Goal: Task Accomplishment & Management: Complete application form

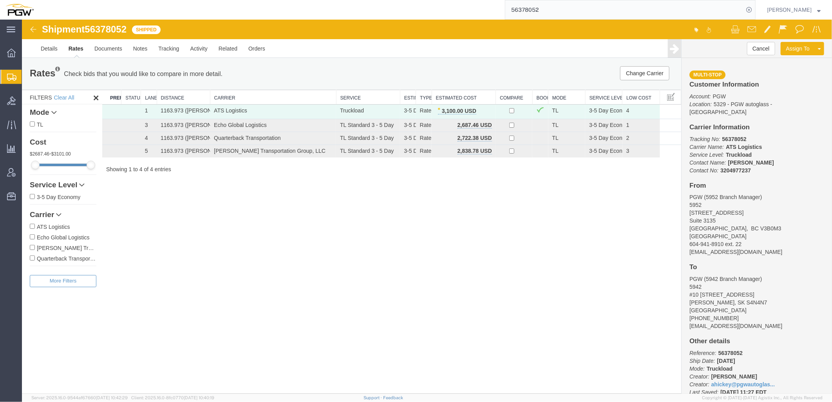
click at [341, 236] on div "Shipment 56378052 4 of 4 Shipped Details Rates Documents Notes Tracking Activit…" at bounding box center [427, 206] width 810 height 374
click at [0, 0] on span "Location Appointment" at bounding box center [0, 0] width 0 height 0
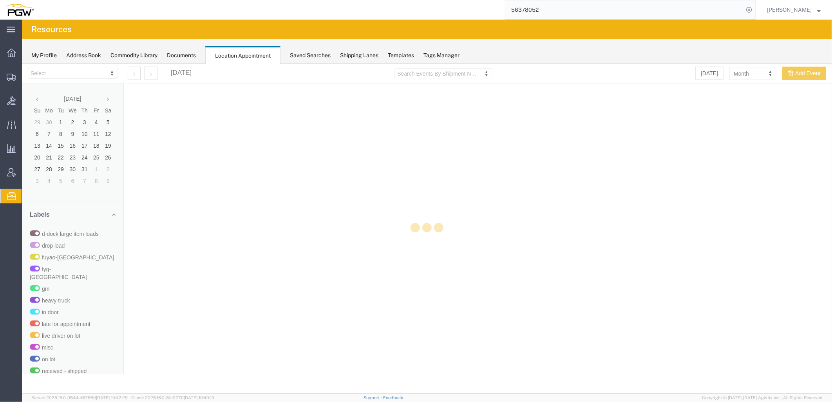
select select "28253"
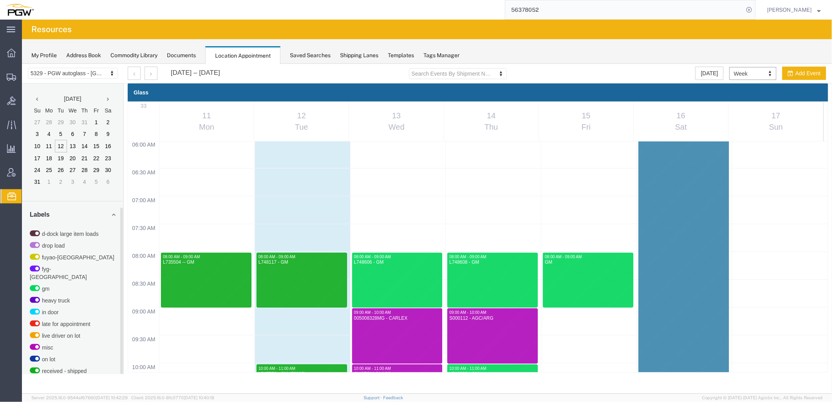
scroll to position [217, 0]
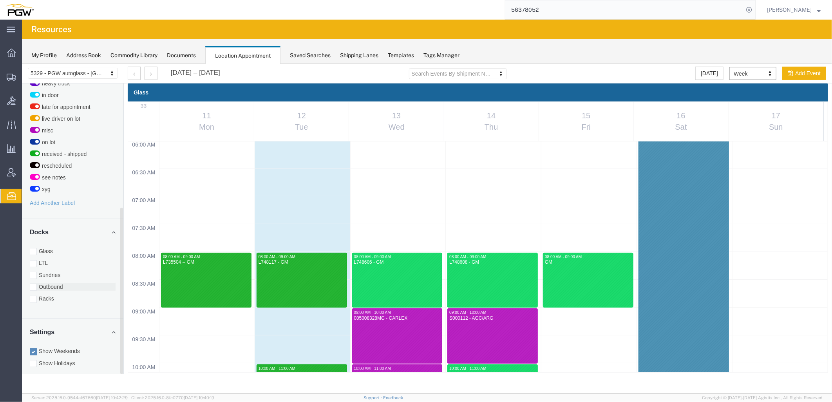
click at [33, 283] on div at bounding box center [32, 286] width 7 height 7
click at [22, 63] on input "Outbound" at bounding box center [22, 63] width 0 height 0
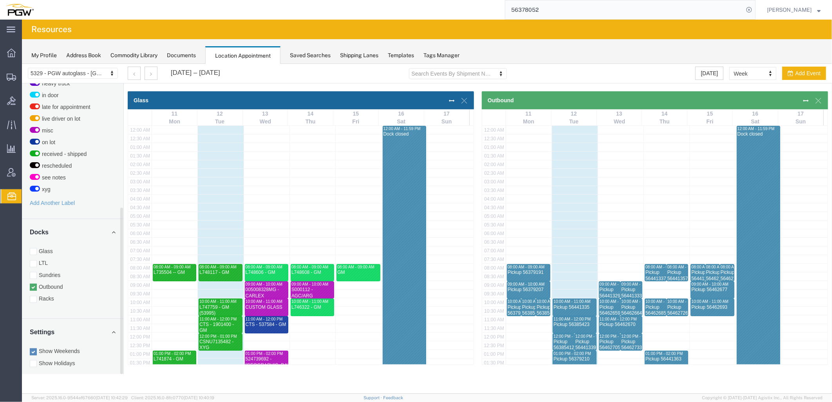
scroll to position [161, 0]
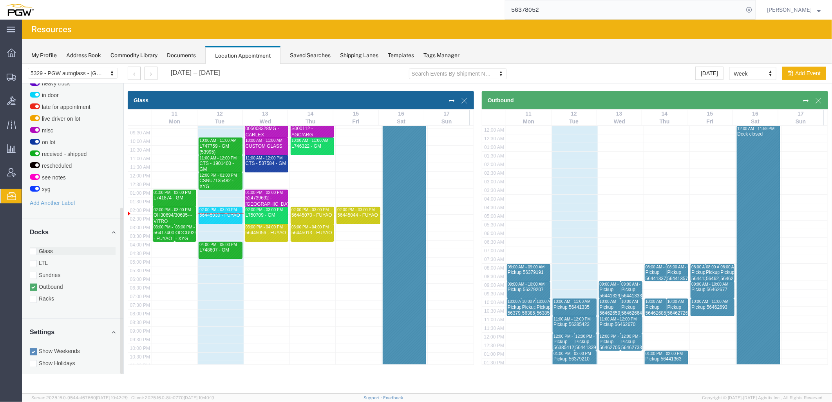
click at [32, 247] on div at bounding box center [32, 250] width 7 height 7
click at [22, 63] on input "Glass" at bounding box center [22, 63] width 0 height 0
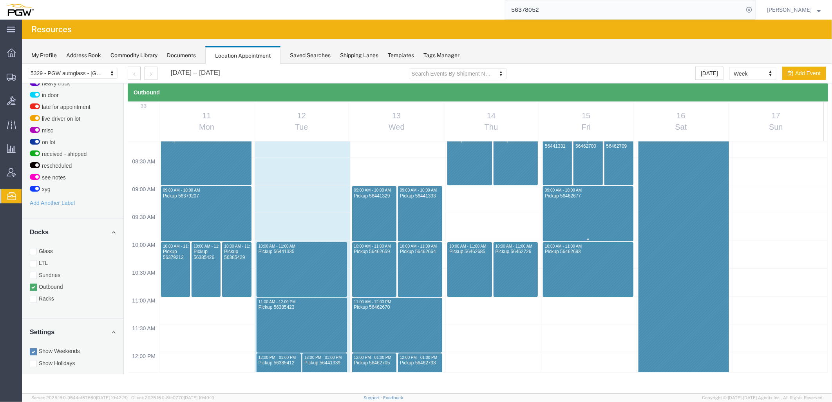
scroll to position [392, 0]
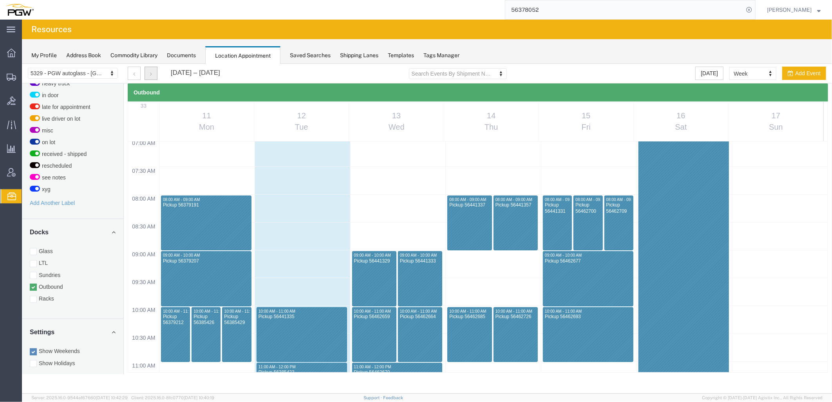
drag, startPoint x: 31, startPoint y: 162, endPoint x: 151, endPoint y: 76, distance: 147.6
click at [151, 76] on button "button" at bounding box center [150, 72] width 13 height 13
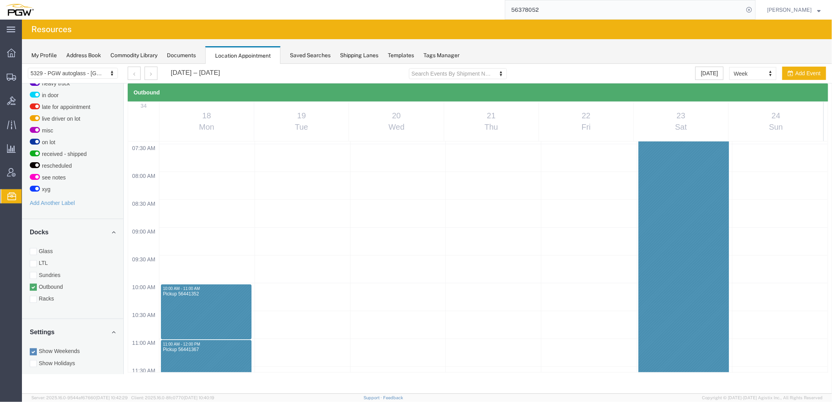
scroll to position [552, 0]
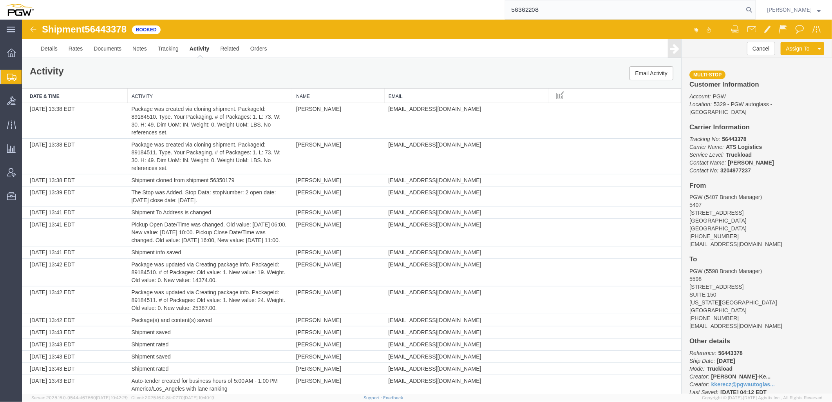
scroll to position [227, 0]
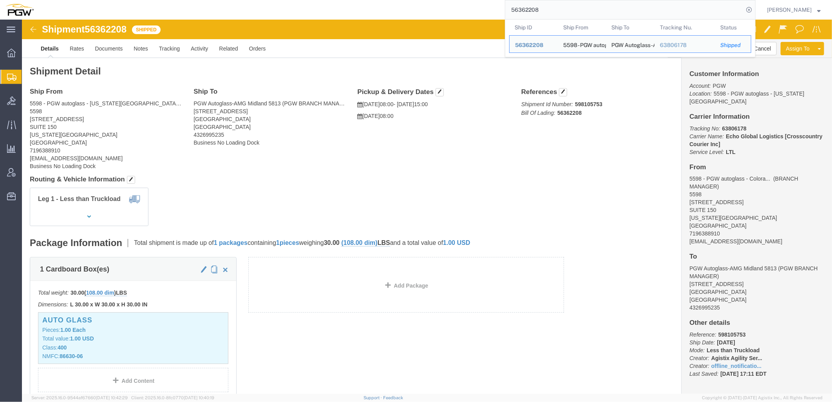
drag, startPoint x: 572, startPoint y: 13, endPoint x: 138, endPoint y: 14, distance: 433.8
click at [139, 14] on div "56362208 Ship ID Ship From Ship To Tracking Nu. Status Ship ID 56362208 Ship Fr…" at bounding box center [397, 10] width 716 height 20
paste input "444176"
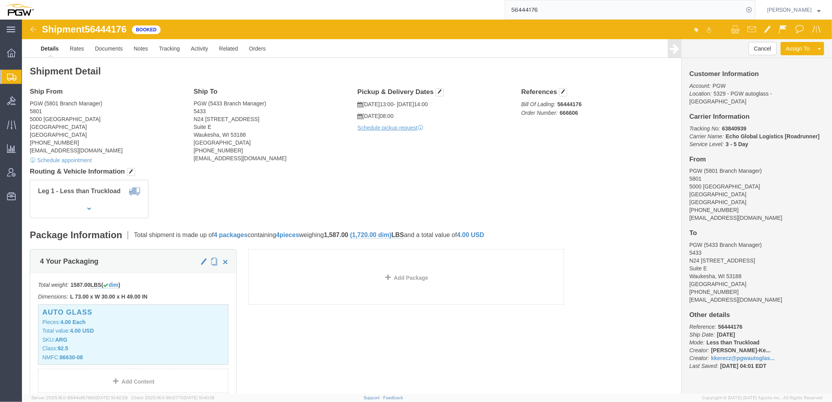
click h4 "Ship From"
click address "PGW (5801 Branch Manager) [STREET_ADDRESS] [PHONE_NUMBER] [EMAIL_ADDRESS][DOMAI…"
drag, startPoint x: 66, startPoint y: 10, endPoint x: 103, endPoint y: 14, distance: 37.5
click span "56444176"
copy span "56444176"
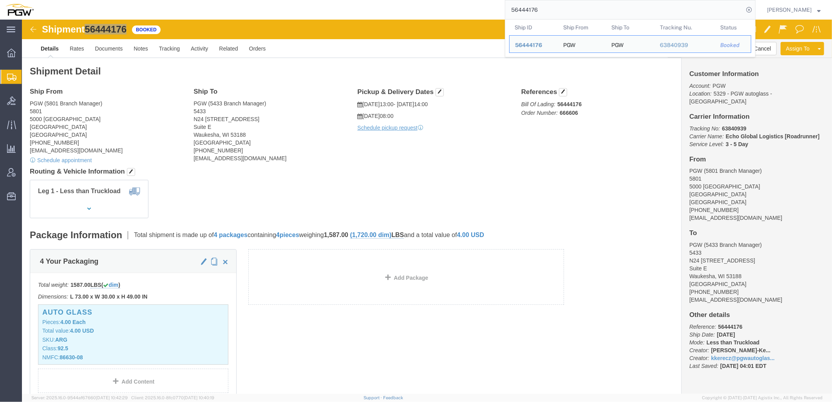
drag, startPoint x: 561, startPoint y: 10, endPoint x: 230, endPoint y: 5, distance: 330.9
click at [230, 5] on div "56444176 Ship ID Ship From Ship To Tracking Nu. Status Ship ID 56444176 Ship Fr…" at bounding box center [397, 10] width 716 height 20
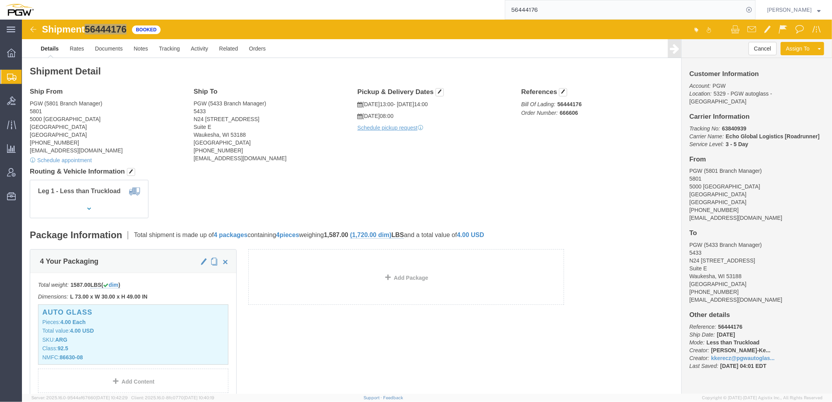
paste input "666880"
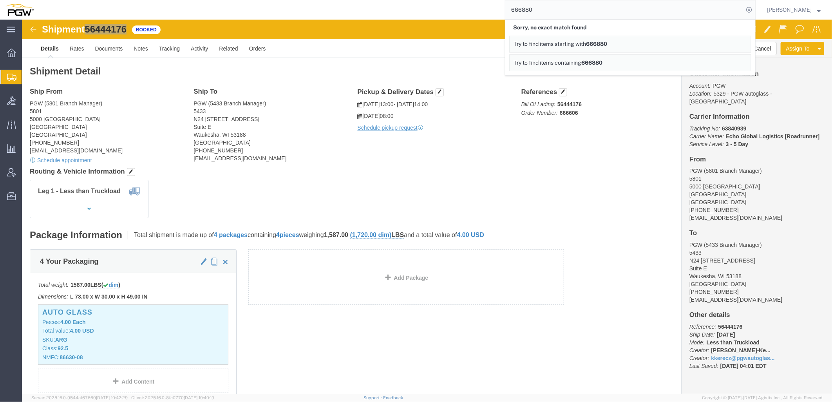
drag, startPoint x: 577, startPoint y: 12, endPoint x: 266, endPoint y: 5, distance: 310.6
click at [267, 5] on div "666880 Sorry, no exact match found Try to find items starting with 666880 Try t…" at bounding box center [397, 10] width 716 height 20
drag, startPoint x: 230, startPoint y: 155, endPoint x: 231, endPoint y: 168, distance: 12.2
click h4 "Routing & Vehicle Information"
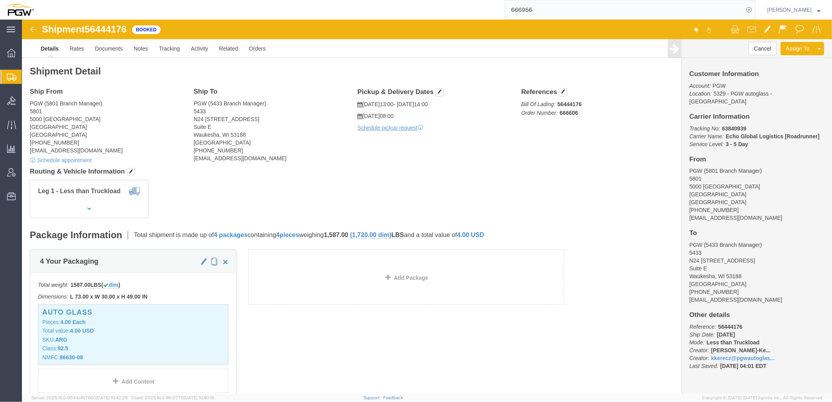
click at [0, 0] on span "Shipment Manager" at bounding box center [0, 0] width 0 height 0
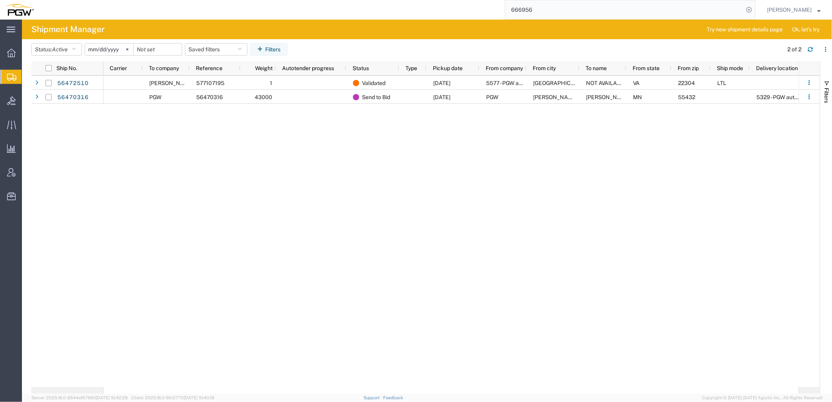
drag, startPoint x: 618, startPoint y: 9, endPoint x: 245, endPoint y: 5, distance: 372.8
click at [241, 6] on div "666956" at bounding box center [397, 10] width 716 height 20
paste input "880"
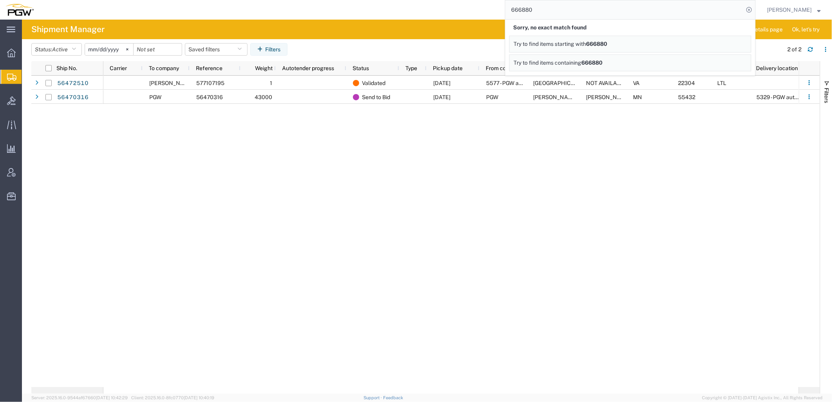
drag, startPoint x: 574, startPoint y: 12, endPoint x: 209, endPoint y: 18, distance: 365.0
click at [238, 9] on div "666880 Sorry, no exact match found Try to find items starting with 666880 Try t…" at bounding box center [397, 10] width 716 height 20
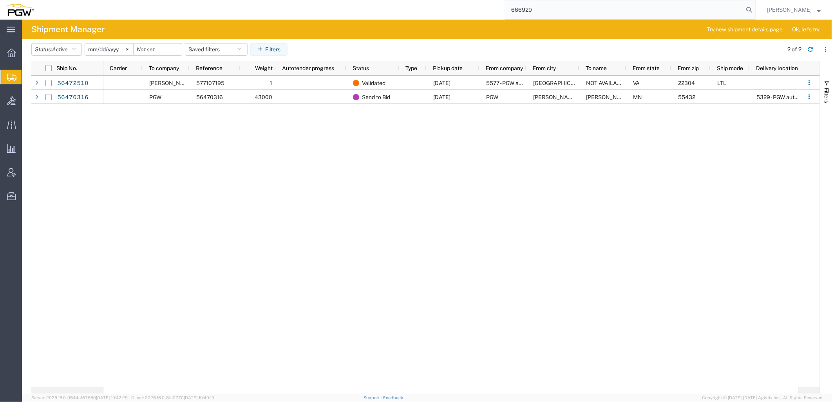
type input "666929"
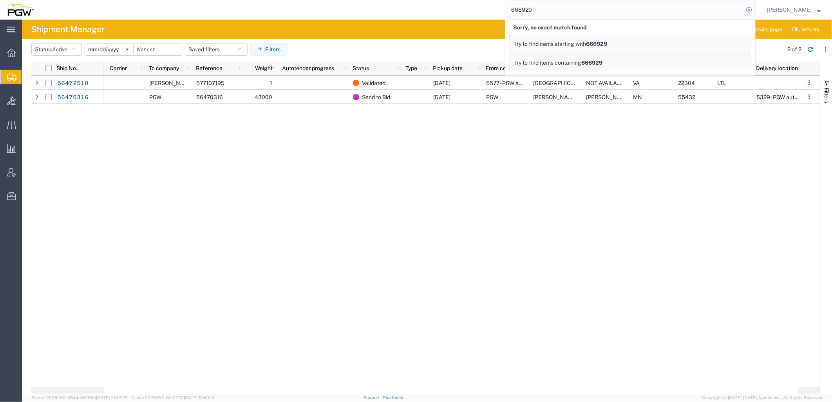
click at [0, 0] on span "Create Shipment" at bounding box center [0, 0] width 0 height 0
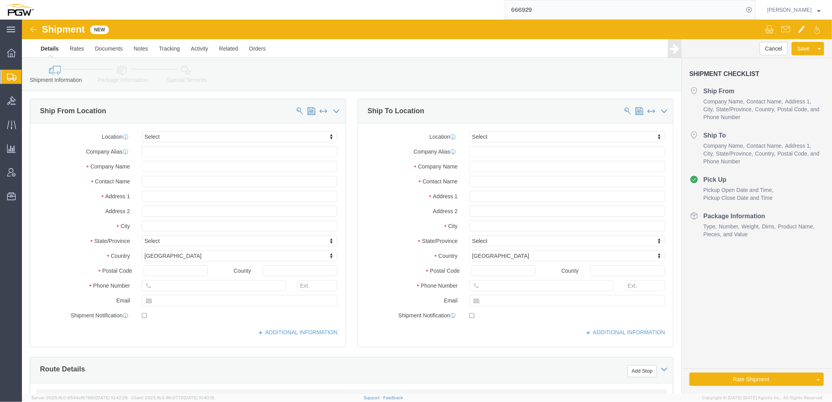
select select
click div "Cancel Save Assign To Save As Template"
click button "Cancel"
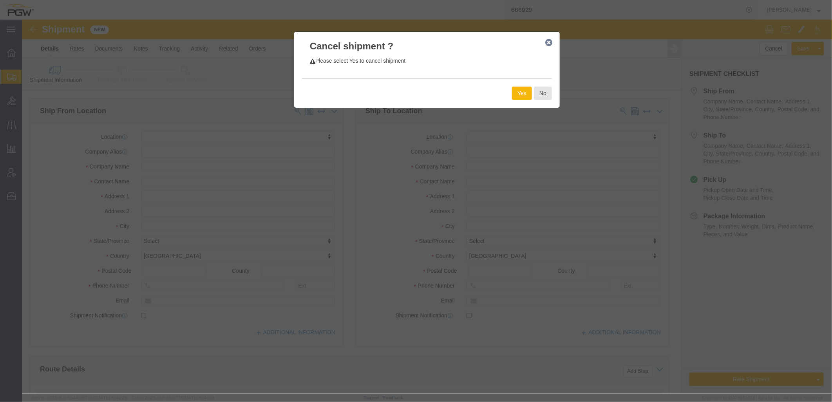
click button "Yes"
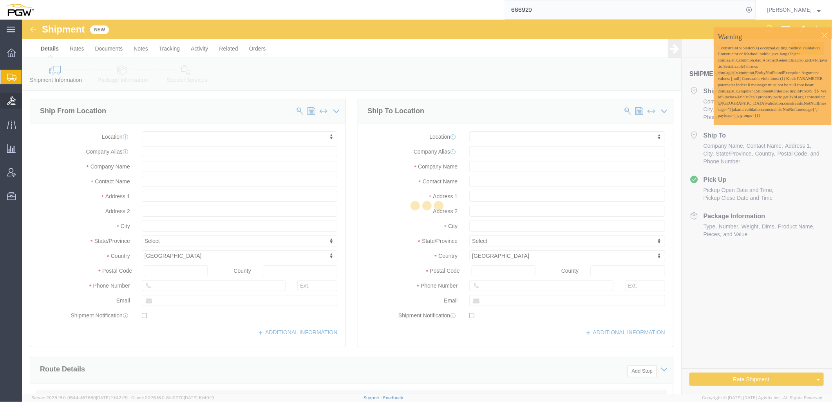
click at [11, 104] on icon at bounding box center [11, 100] width 9 height 9
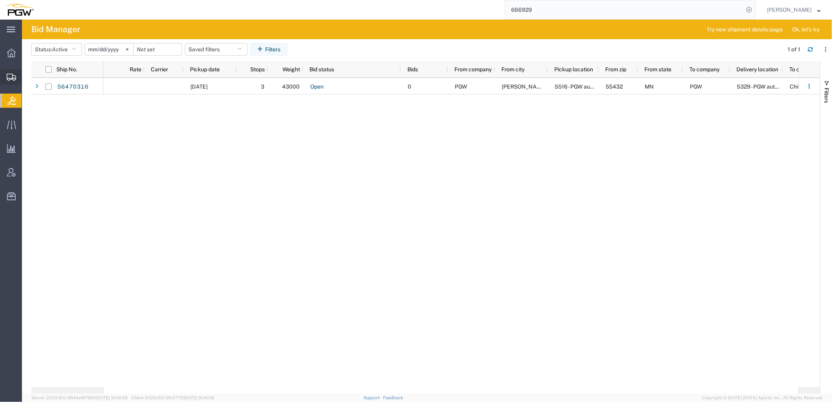
click at [0, 0] on span "Create from Template" at bounding box center [0, 0] width 0 height 0
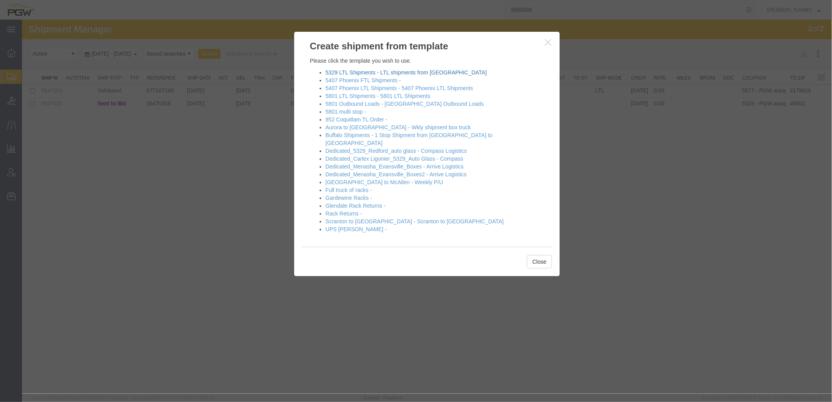
click at [339, 72] on link "5329 LTL Shipments - LTL shipments from [GEOGRAPHIC_DATA]" at bounding box center [405, 72] width 161 height 6
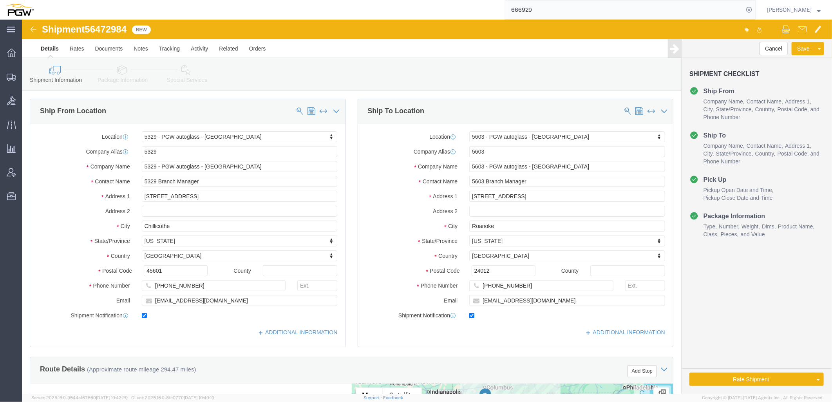
select select "28253"
select select "28405"
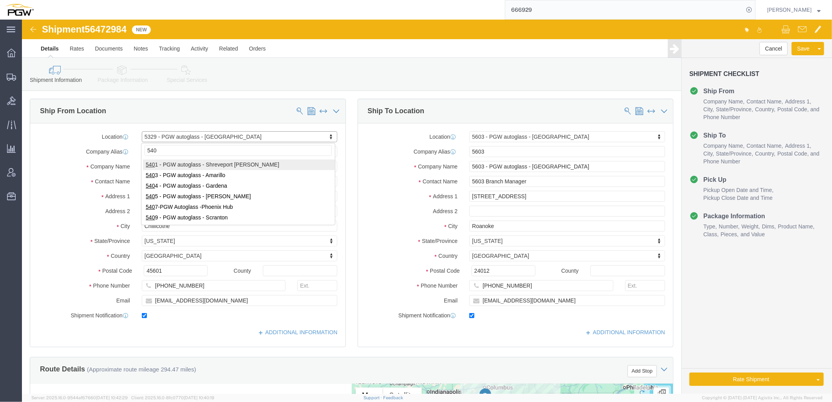
type input "5409"
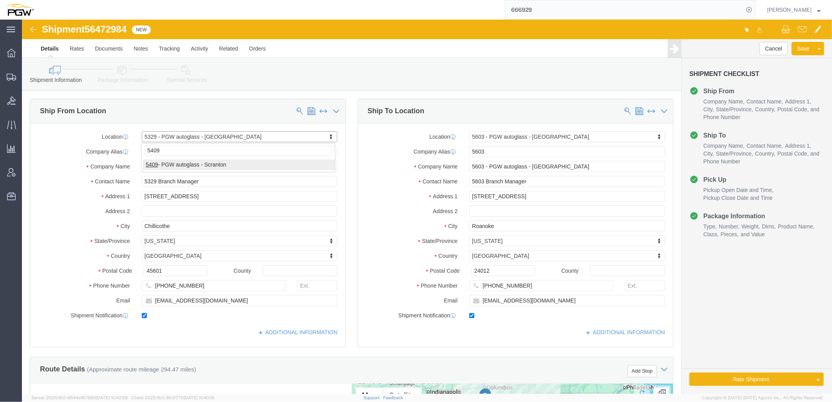
select select "61931"
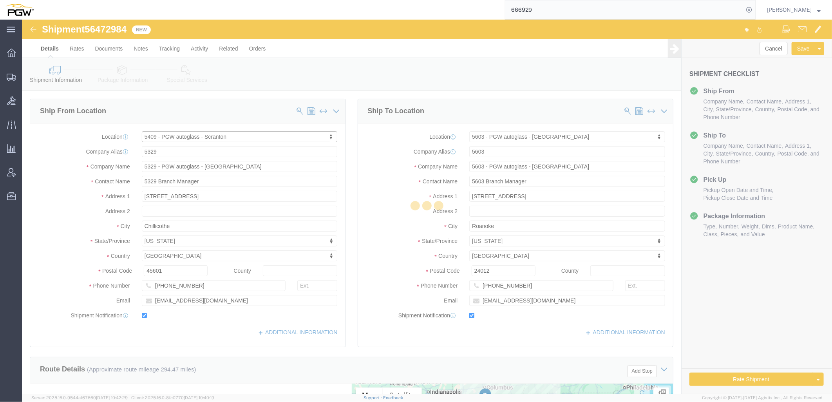
type input "5409"
type input "PGW"
type input "5409 Branch Manager"
type input "[STREET_ADDRESS]"
type input "Pittston"
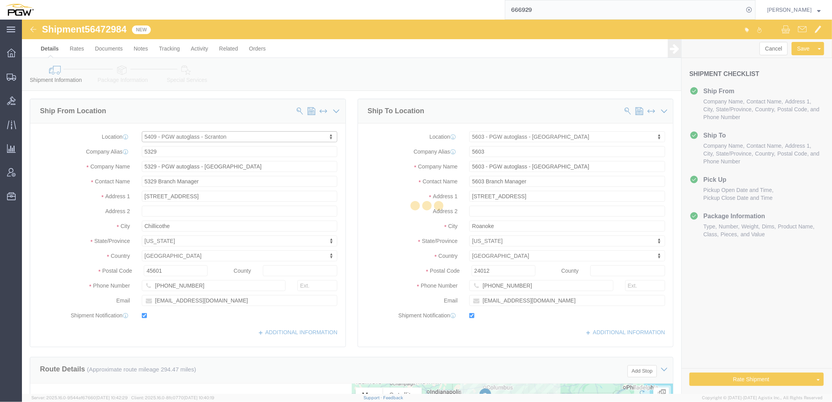
type input "18640"
type input "[PHONE_NUMBER]"
type input "[EMAIL_ADDRESS][DOMAIN_NAME]"
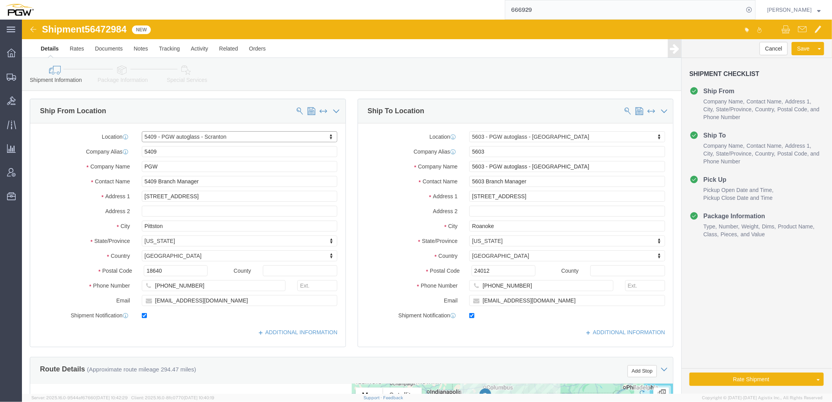
select select "PA"
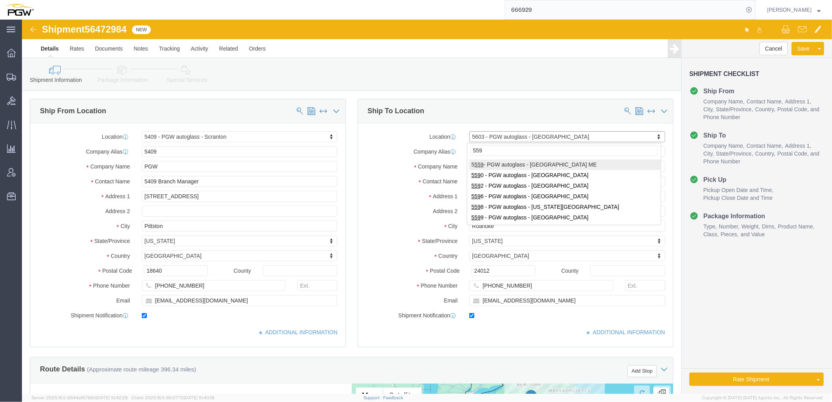
type input "5596"
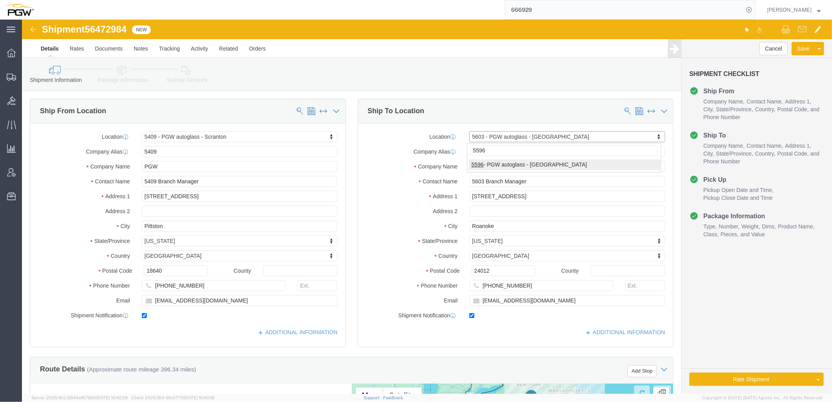
select select "28395"
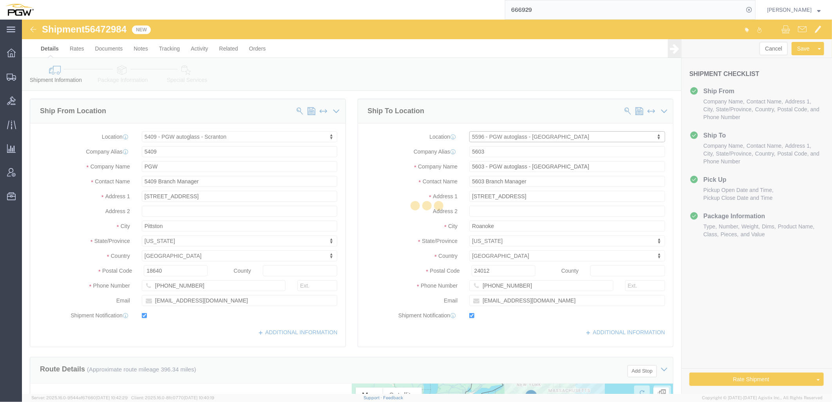
type input "5596"
type input "PGW"
type input "5596 Branch Manager"
type input "[STREET_ADDRESS]"
type input "Chesapeake"
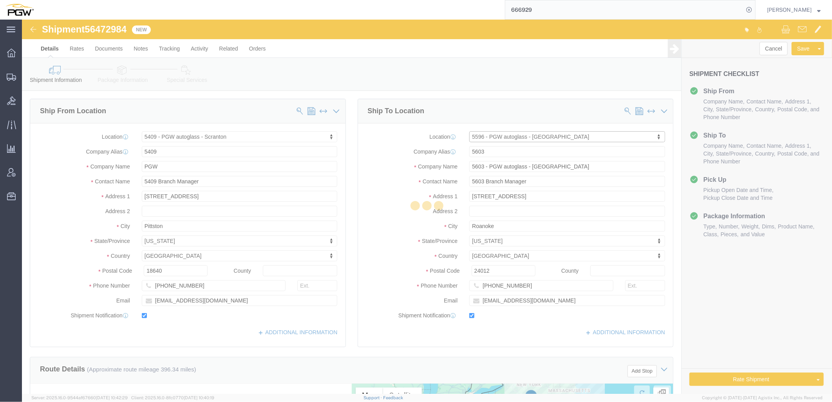
type input "23320"
type input "[PHONE_NUMBER]"
type input "[EMAIL_ADDRESS][DOMAIN_NAME]"
select select "VA"
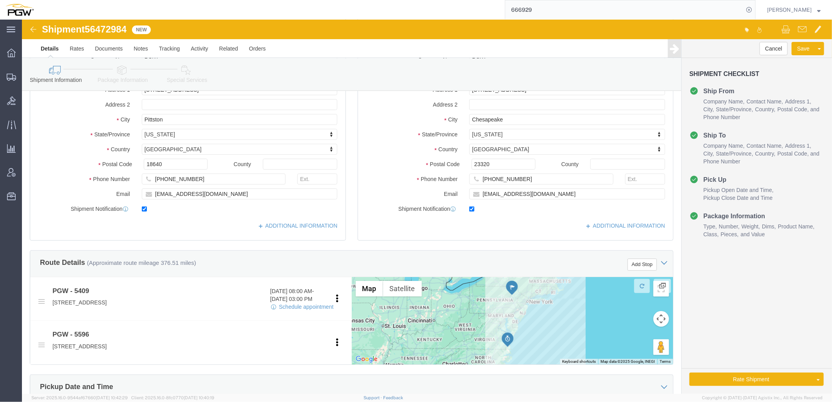
scroll to position [261, 0]
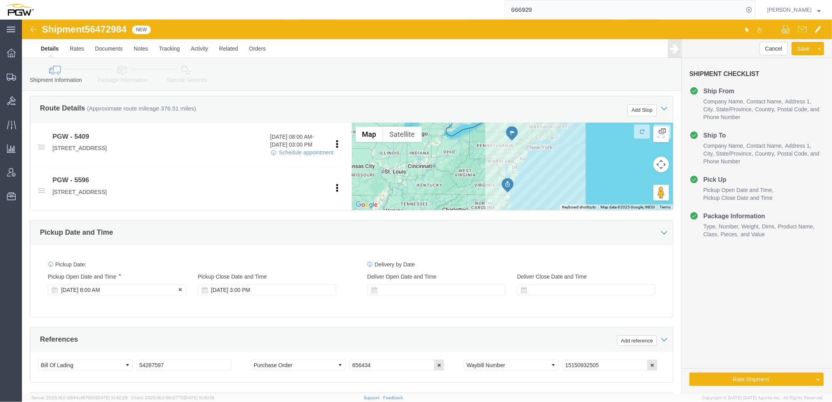
click div "[DATE] 8:00 AM"
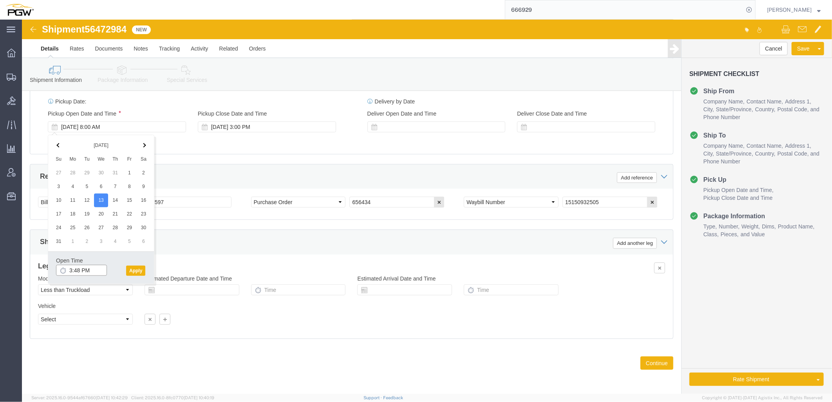
click input "3:48 PM"
type input "8:00 AM"
click button "Apply"
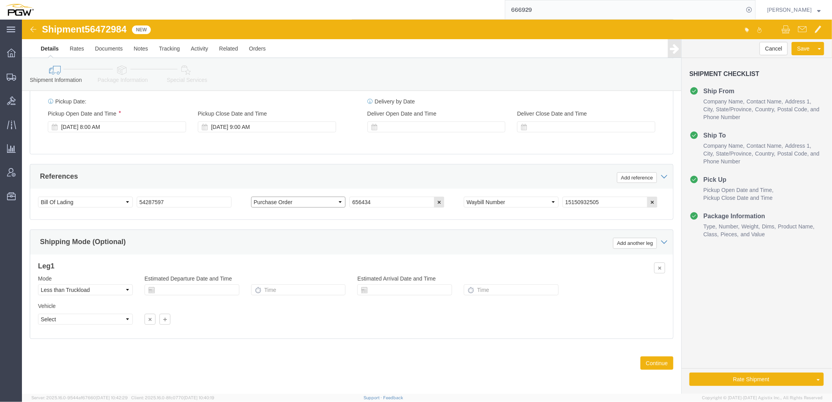
drag, startPoint x: 293, startPoint y: 183, endPoint x: 271, endPoint y: 202, distance: 28.9
click select "Select Account Type Activity ID Airline Appointment Number ASN Batch Request # …"
select select "ORDERNUM"
click select "Select Account Type Activity ID Airline Appointment Number ASN Batch Request # …"
click button "button"
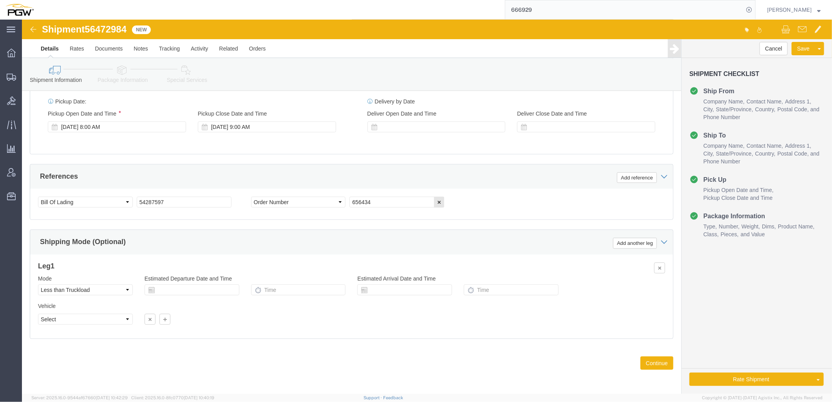
drag, startPoint x: 363, startPoint y: 176, endPoint x: 359, endPoint y: 180, distance: 5.8
click div "Select Account Type Activity ID Airline Appointment Number ASN Batch Request # …"
drag, startPoint x: 358, startPoint y: 182, endPoint x: 52, endPoint y: 146, distance: 308.2
click div "References Add reference Select Account Type Activity ID Airline Appointment Nu…"
paste input "66969"
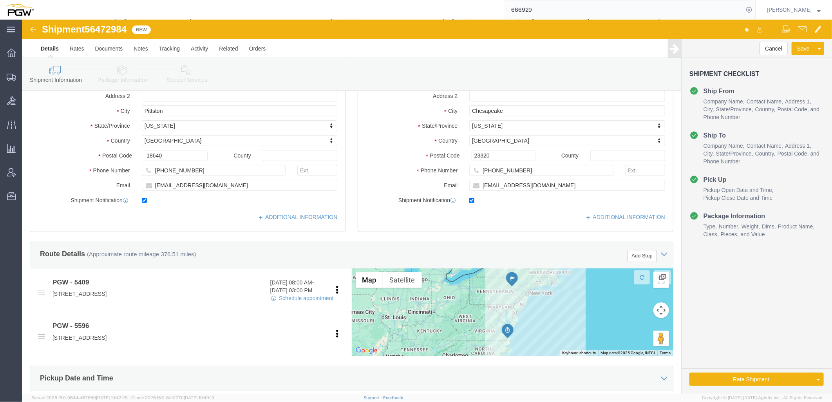
scroll to position [0, 0]
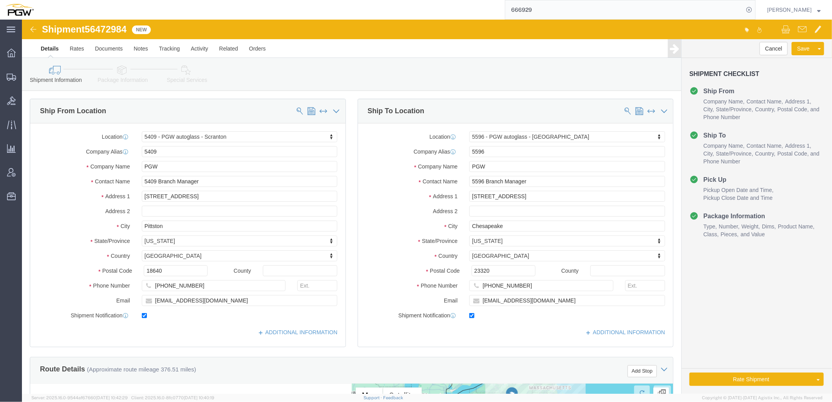
type input "666969"
click link "Special Services"
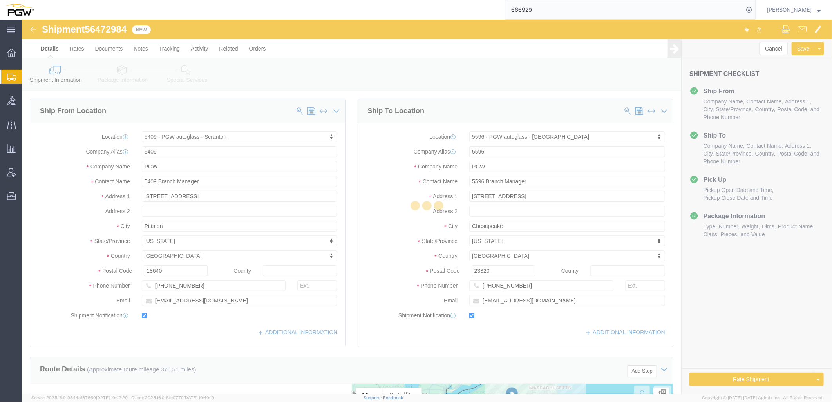
select select
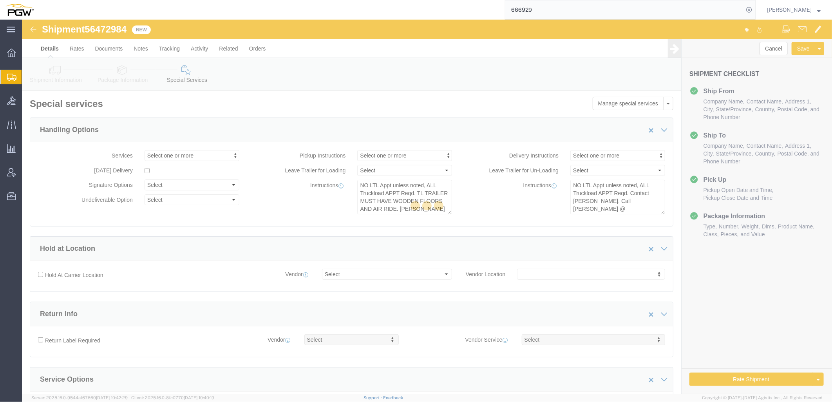
select select "COSTCENTER"
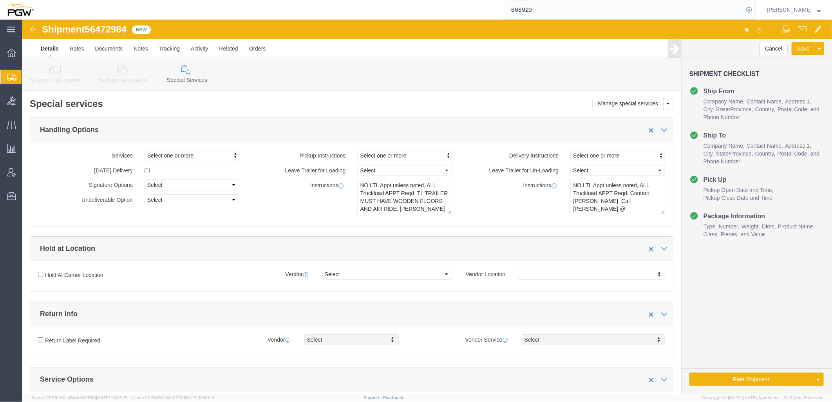
click link "Package Information"
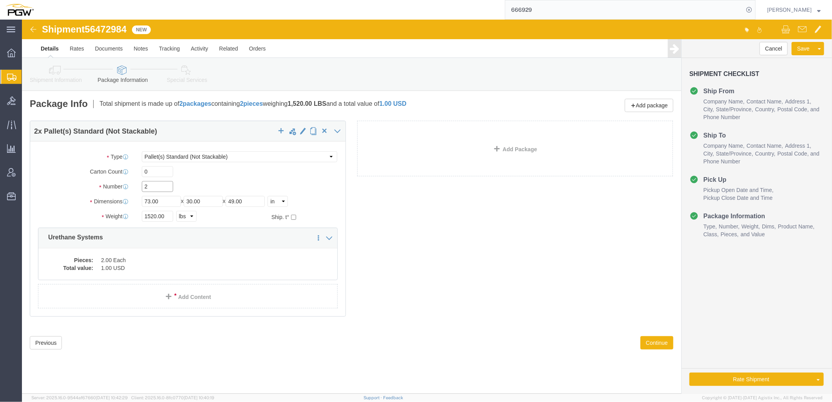
drag, startPoint x: 134, startPoint y: 166, endPoint x: 60, endPoint y: 159, distance: 73.5
click div "Number 2"
type input "1"
click label "Number"
drag, startPoint x: 134, startPoint y: 197, endPoint x: -16, endPoint y: 181, distance: 150.4
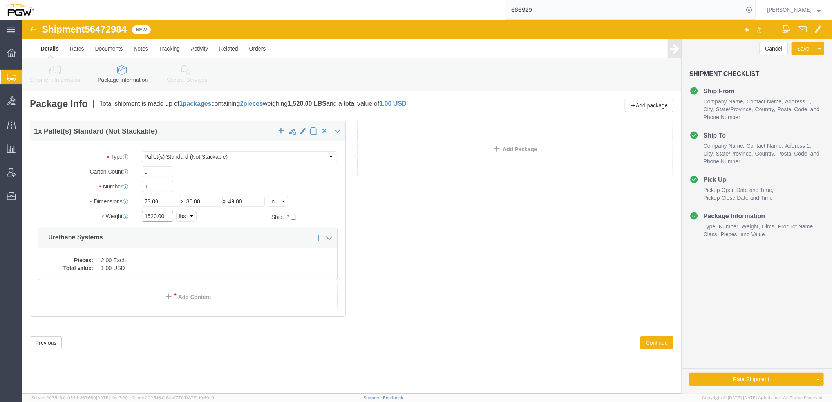
click html "Shipment 56472984 New Details Rates Documents Notes Tracking Activity Related O…"
drag, startPoint x: 121, startPoint y: 198, endPoint x: 121, endPoint y: 206, distance: 7.8
click input ".00"
type input "728.00"
click div "Pieces: 2.00 Each Total value: 1.00 USD"
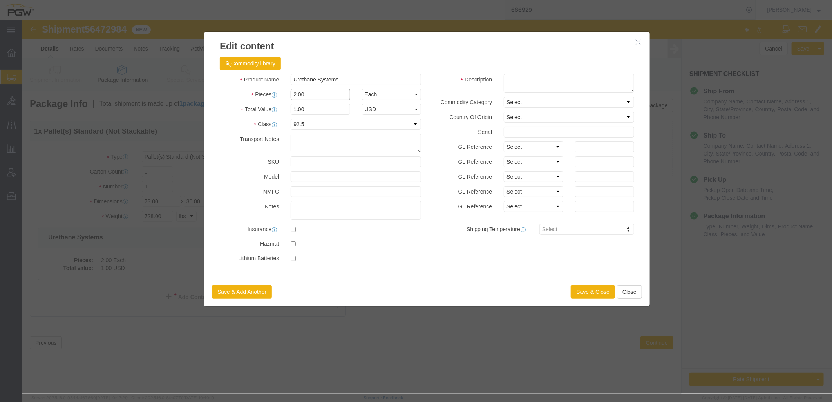
drag, startPoint x: 323, startPoint y: 91, endPoint x: -207, endPoint y: 16, distance: 535.8
click html "Shipment 56472984 New Details Rates Documents Notes Tracking Activity Related O…"
type input "1.00"
select select "USD"
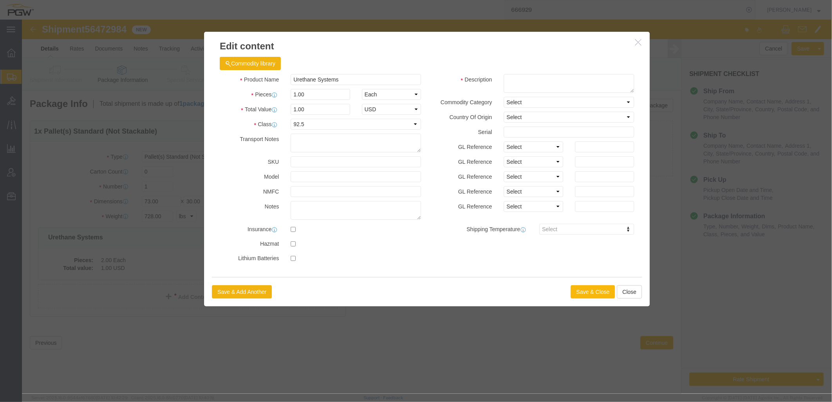
drag, startPoint x: 581, startPoint y: 269, endPoint x: 237, endPoint y: 52, distance: 406.8
click button "Save & Close"
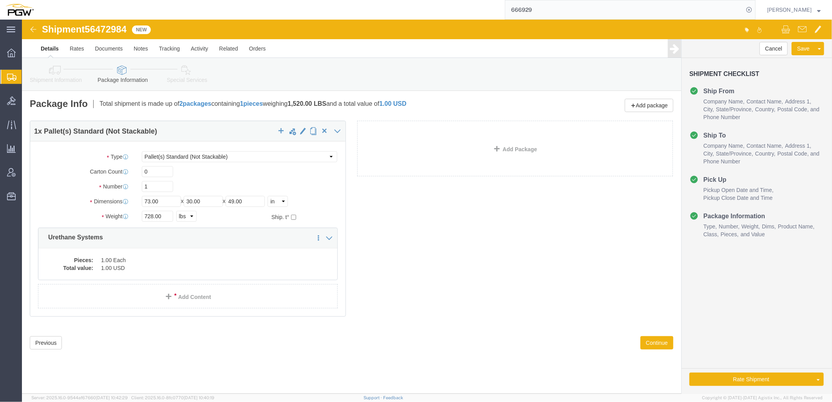
click div "Shipment Information Package Information Special Services Loading Routing"
click icon
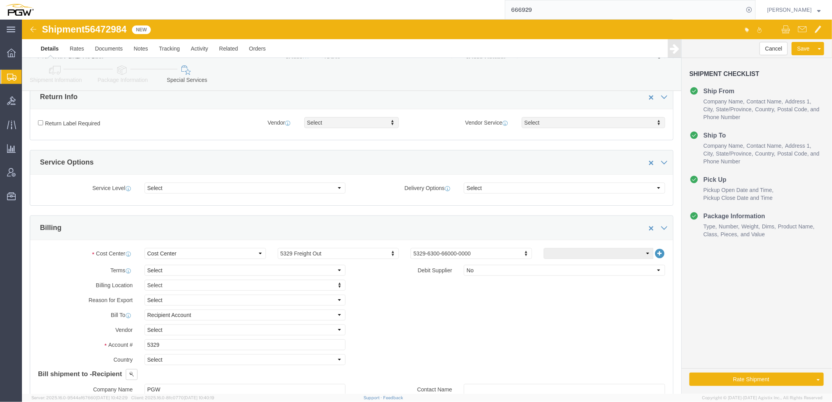
scroll to position [217, 0]
type input "5409"
drag, startPoint x: 192, startPoint y: 325, endPoint x: -138, endPoint y: 327, distance: 330.1
click html "Shipment 56472984 New Details Rates Documents Notes Tracking Activity Related O…"
type input "5409"
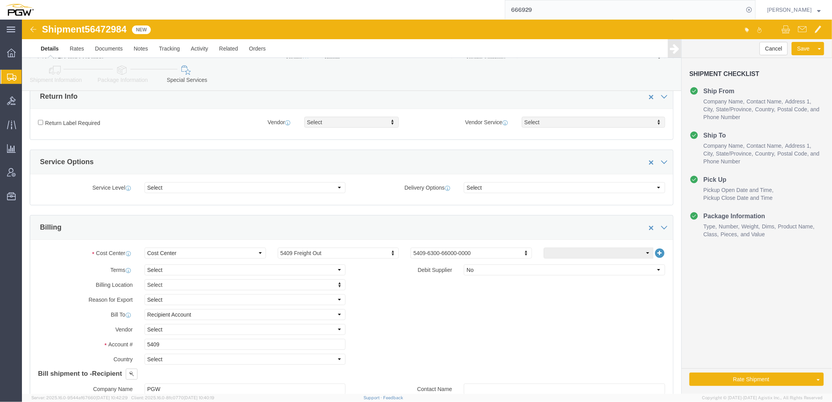
click link "Shipment Information"
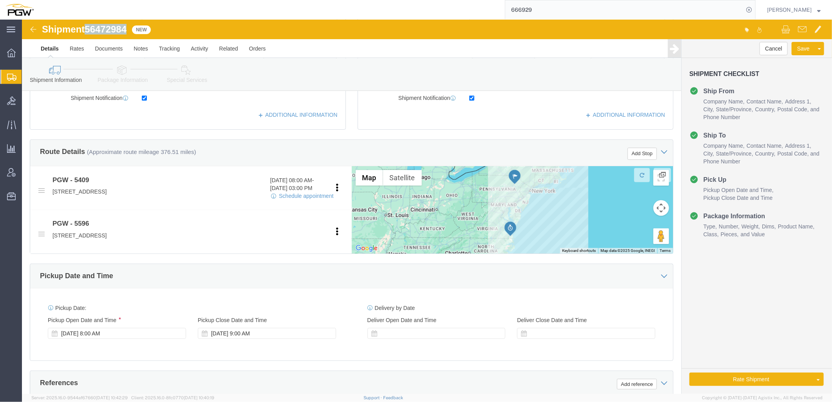
drag, startPoint x: 66, startPoint y: 7, endPoint x: 93, endPoint y: 14, distance: 27.5
click div "Shipment 56472984 New"
copy span "56472984"
click button "Rate Shipment"
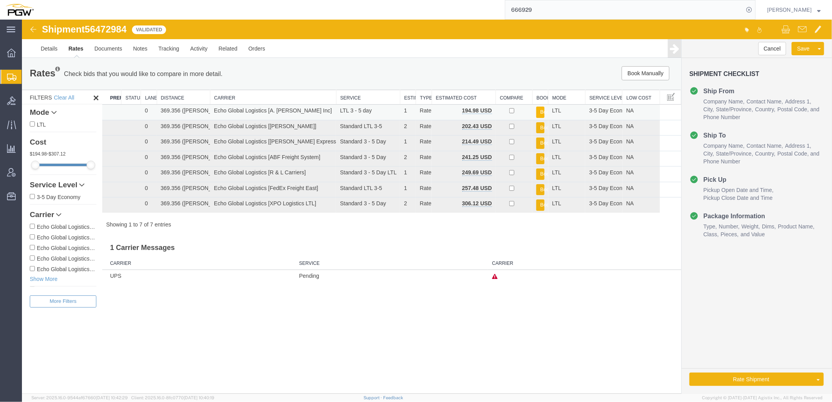
click at [539, 112] on button "Book" at bounding box center [540, 111] width 8 height 11
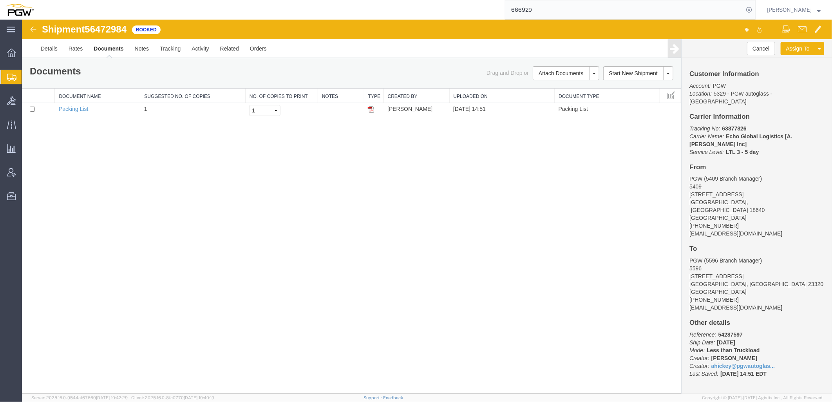
click at [246, 192] on div "Shipment 56472984 1 of 1 Booked Details Rates Documents Notes Tracking Activity…" at bounding box center [427, 206] width 810 height 374
drag, startPoint x: 553, startPoint y: 6, endPoint x: 161, endPoint y: -5, distance: 392.9
click at [161, 0] on html "main_menu Created with Sketch. Collapse Menu Overview Shipments Shipment Manage…" at bounding box center [416, 201] width 832 height 402
paste input "56265163"
type input "56265163"
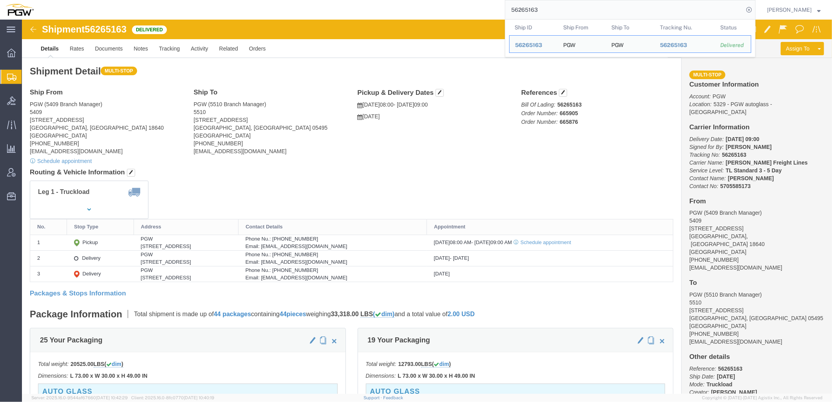
click div "Leg 1 - Truckload Number of trucks: 1"
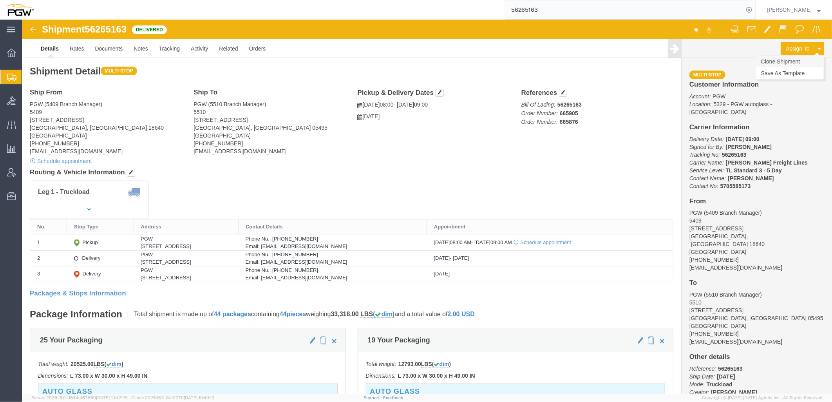
click link "Clone Shipment"
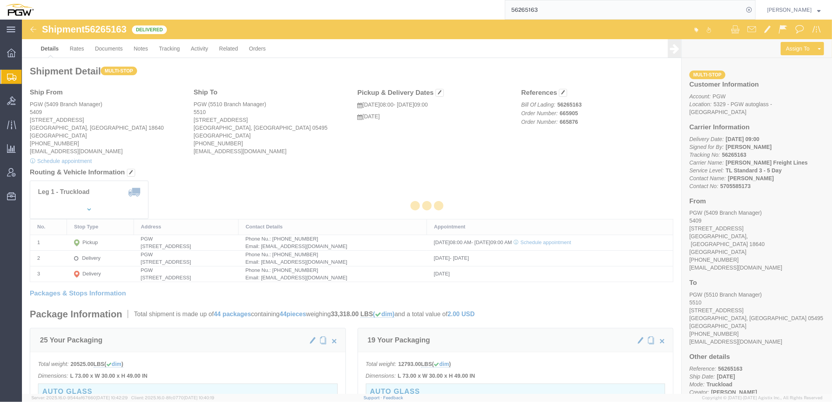
select select "61931"
select select "30297"
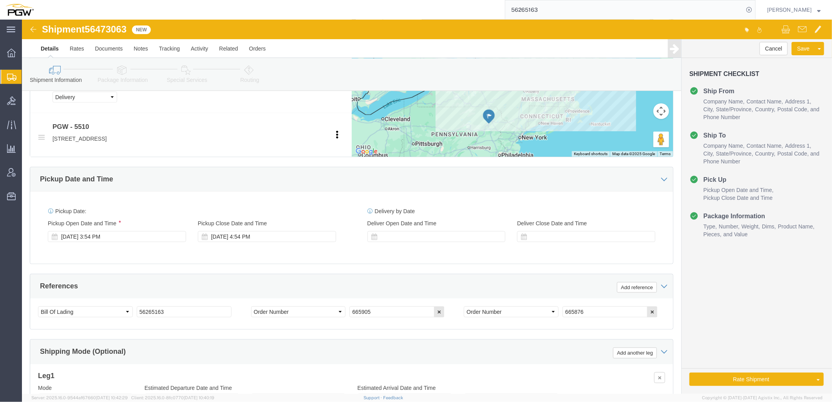
scroll to position [392, 0]
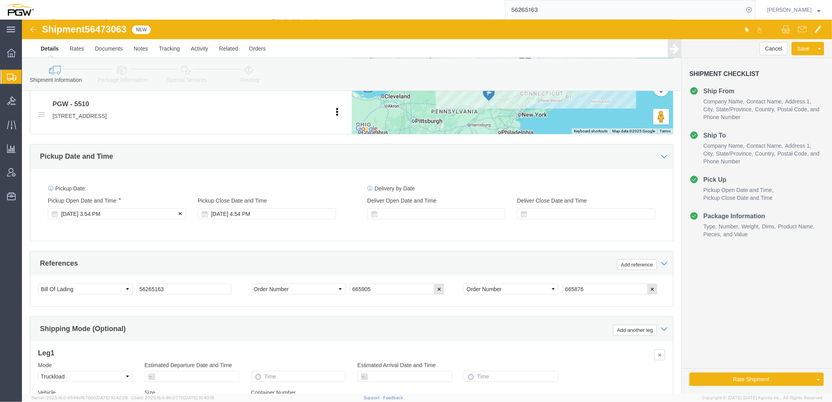
click div "[DATE] 3:54 PM"
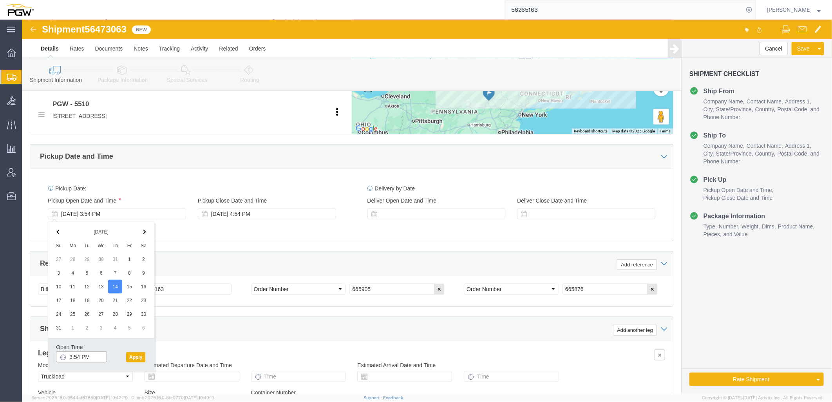
drag, startPoint x: 49, startPoint y: 336, endPoint x: 51, endPoint y: 332, distance: 4.4
click input "3:54 PM"
type input "8:00 AM"
click button "Apply"
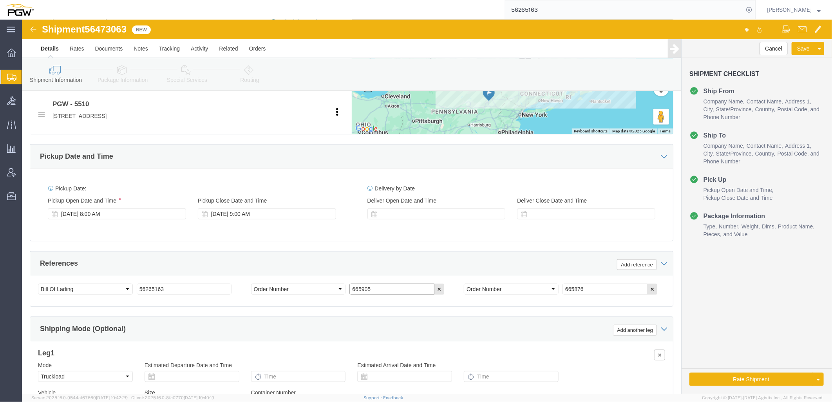
drag, startPoint x: 383, startPoint y: 271, endPoint x: -135, endPoint y: 240, distance: 519.3
click html "Shipment 56473063 New Details Rates Documents Notes Tracking Activity Related O…"
paste input "6956"
type input "666956"
drag, startPoint x: 567, startPoint y: 271, endPoint x: 44, endPoint y: 288, distance: 523.0
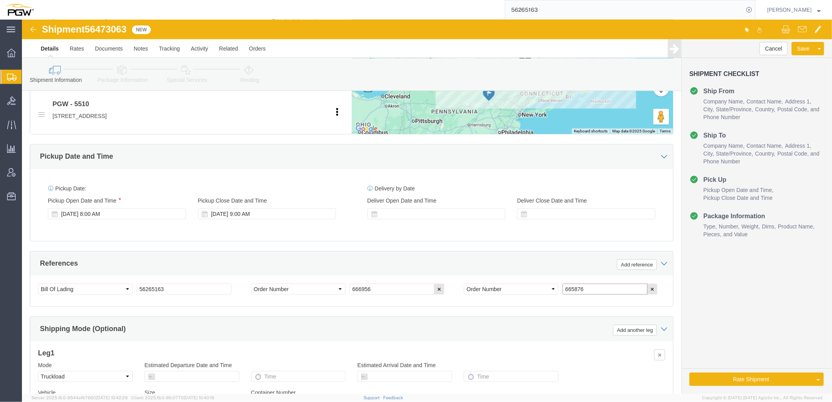
click div "Select Account Type Activity ID Airline Appointment Number ASN Batch Request # …"
paste input "6929"
type input "666929"
click icon
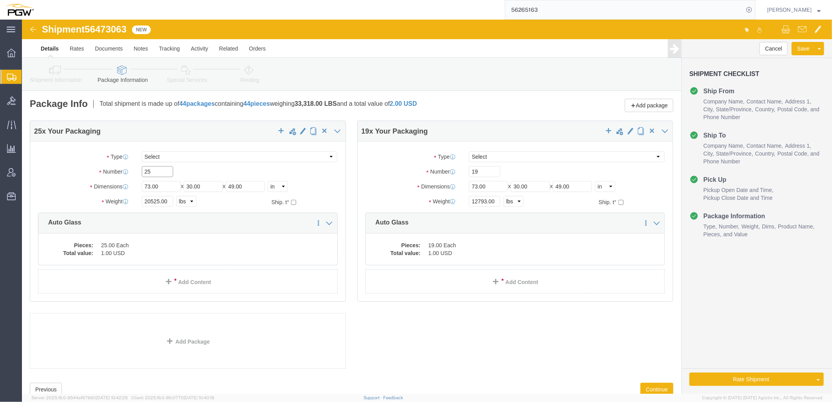
drag, startPoint x: 139, startPoint y: 154, endPoint x: -213, endPoint y: 148, distance: 352.4
click html "Shipment 56473063 New Details Rates Documents Notes Tracking Activity Related O…"
paste input "12"
type input "12"
drag, startPoint x: 464, startPoint y: 152, endPoint x: 69, endPoint y: 139, distance: 394.9
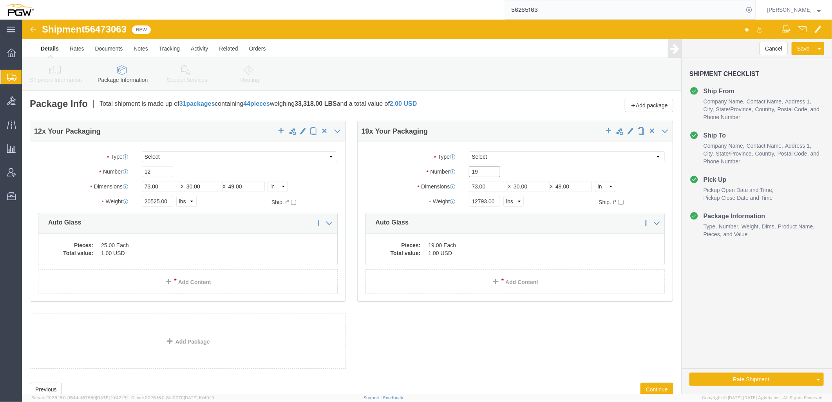
click div "12 x Your Packaging Package Type Select Bale(s) Basket(s) Bolt(s) Bottle(s) Buc…"
paste input "22"
type input "22"
drag, startPoint x: 136, startPoint y: 183, endPoint x: -95, endPoint y: 184, distance: 231.4
click html "Shipment 56473063 New Details Rates Documents Notes Tracking Activity Related O…"
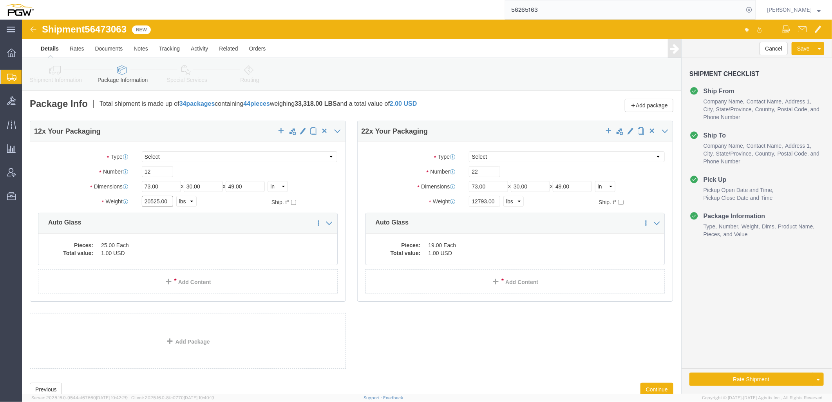
paste input "8159"
type input "8159.00"
drag, startPoint x: 462, startPoint y: 182, endPoint x: 322, endPoint y: 197, distance: 140.7
click div "Weight 12793.00 Select kgs lbs Ship. t°"
paste input "6938"
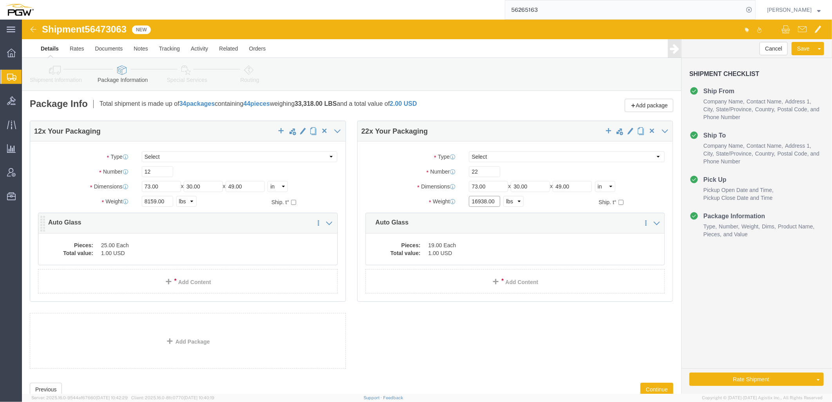
type input "16938.00"
click dd "1.00 USD"
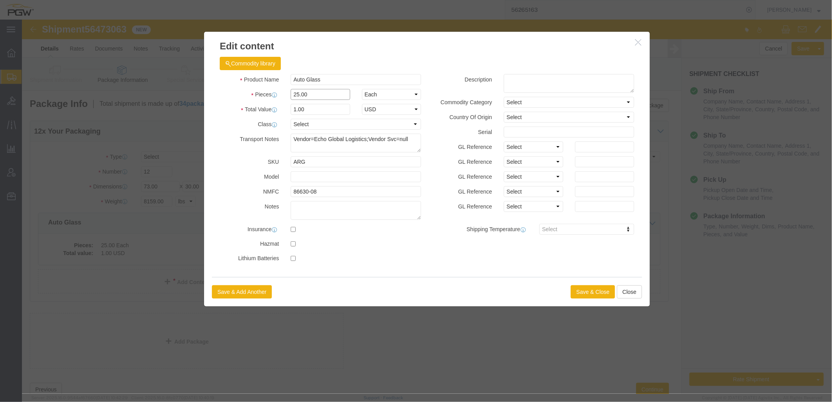
drag, startPoint x: 295, startPoint y: 72, endPoint x: -8, endPoint y: 68, distance: 303.5
click html "Shipment 56473063 New Details Rates Documents Notes Tracking Activity Related O…"
type input "12.00"
type input "1.00"
select select "USD"
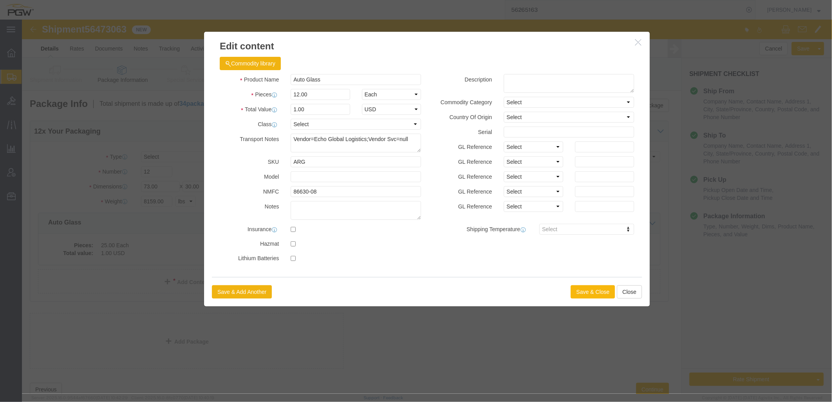
click button "Save & Close"
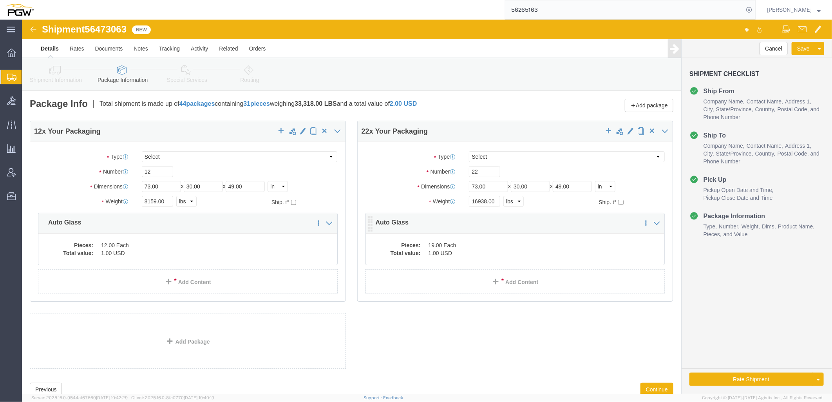
click dt "Total value:"
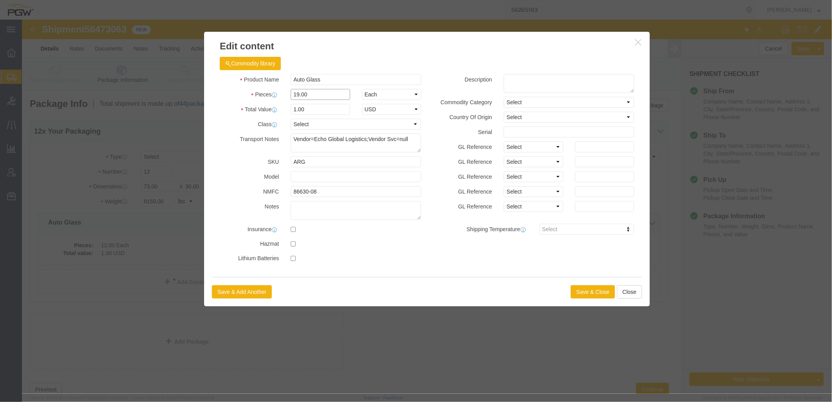
drag, startPoint x: 296, startPoint y: 74, endPoint x: -154, endPoint y: 63, distance: 450.4
click html "Shipment 56473063 New Details Rates Documents Notes Tracking Activity Related O…"
type input "22.00"
type input "1.00"
select select "USD"
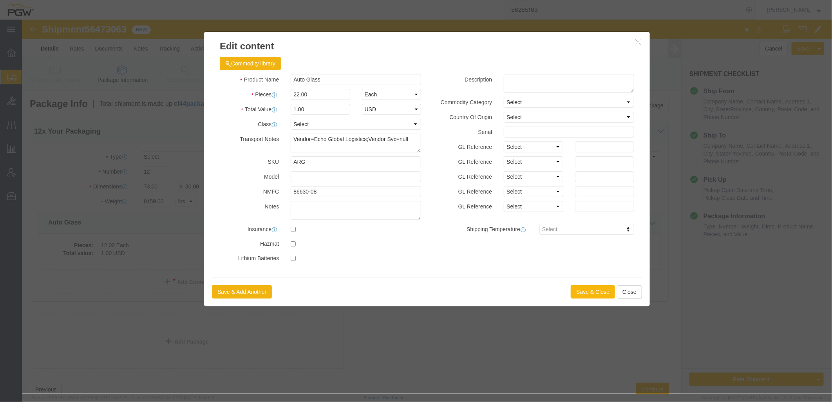
click button "Save & Close"
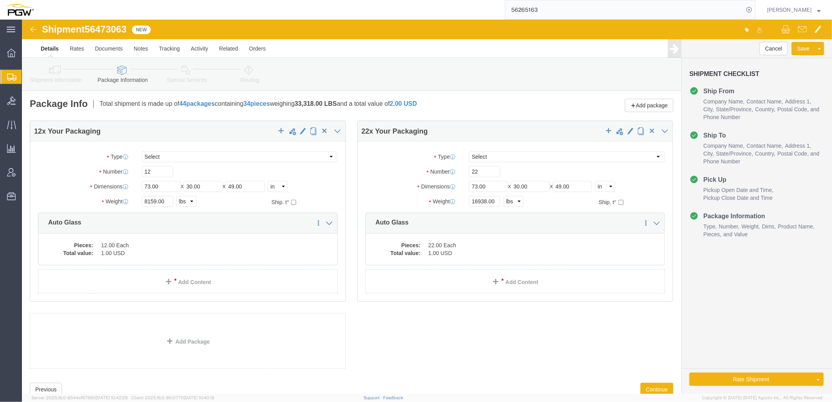
click icon
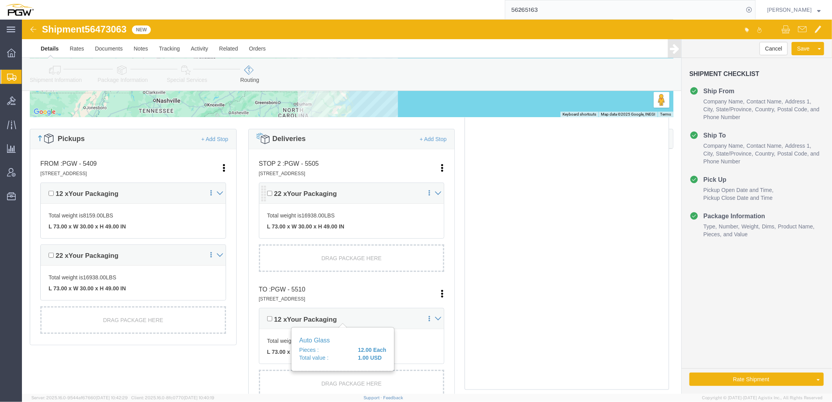
scroll to position [235, 0]
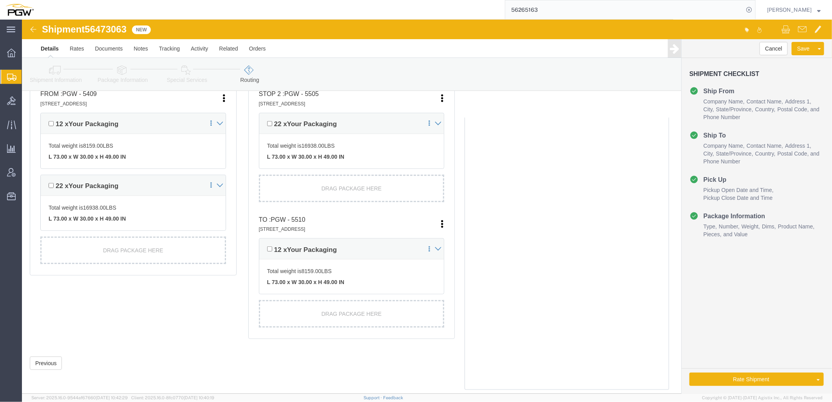
click icon
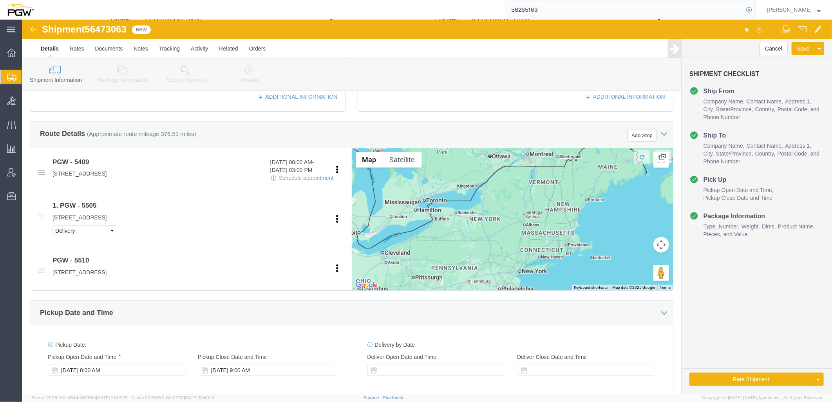
scroll to position [479, 0]
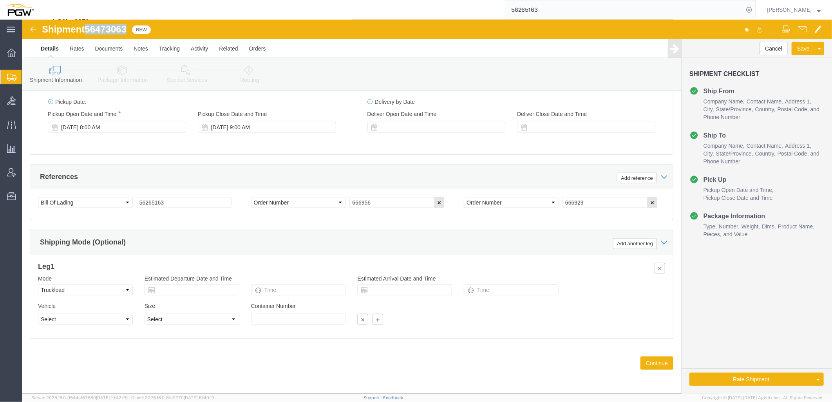
drag, startPoint x: 64, startPoint y: 11, endPoint x: 108, endPoint y: 7, distance: 43.6
click div "Shipment 56473063 New"
copy span "56473063"
drag, startPoint x: 160, startPoint y: 177, endPoint x: 28, endPoint y: 172, distance: 132.0
click div "Select Account Type Activity ID Airline Appointment Number ASN Batch Request # …"
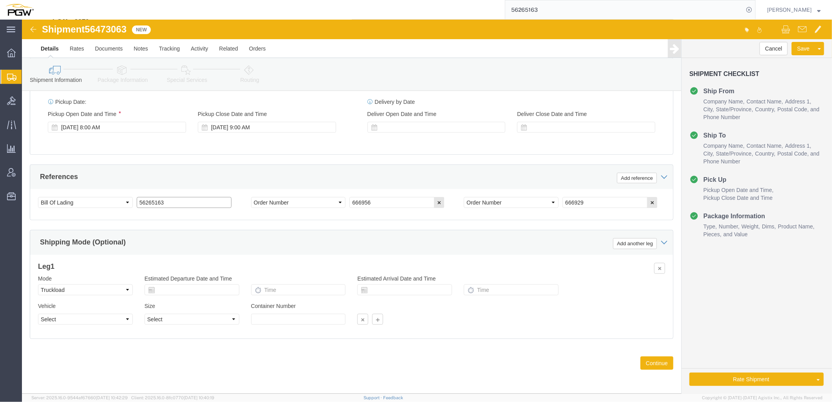
paste input "4730"
drag, startPoint x: 176, startPoint y: 181, endPoint x: -146, endPoint y: 178, distance: 321.9
click html "Shipment 56473063 New Details Rates Documents Notes Tracking Activity Related O…"
type input "56473063"
click link "Rate And Autotender"
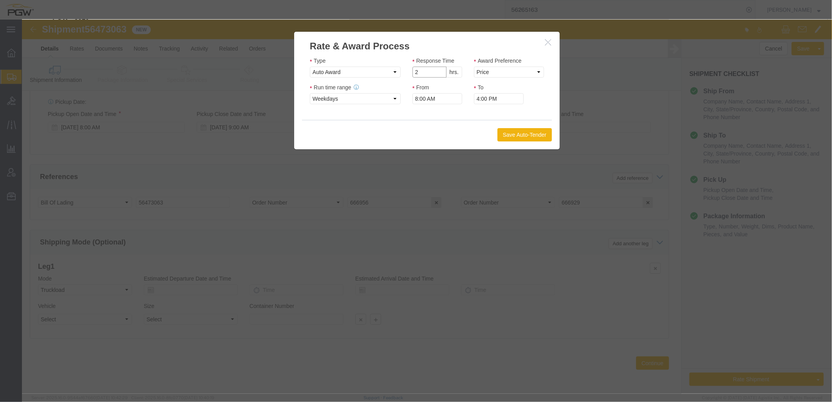
click input "2"
type input "1"
click input "1"
click select "Price Carrier Rank"
select select "LANE_RANK"
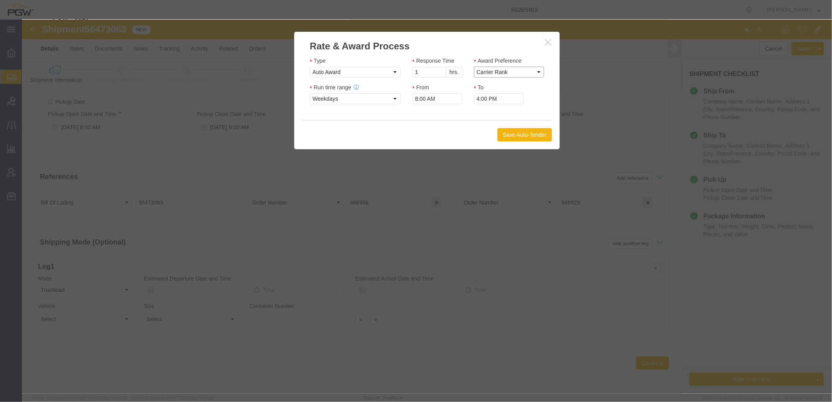
click select "Price Carrier Rank"
click button "Save Auto-Tender"
